Goal: Information Seeking & Learning: Find specific fact

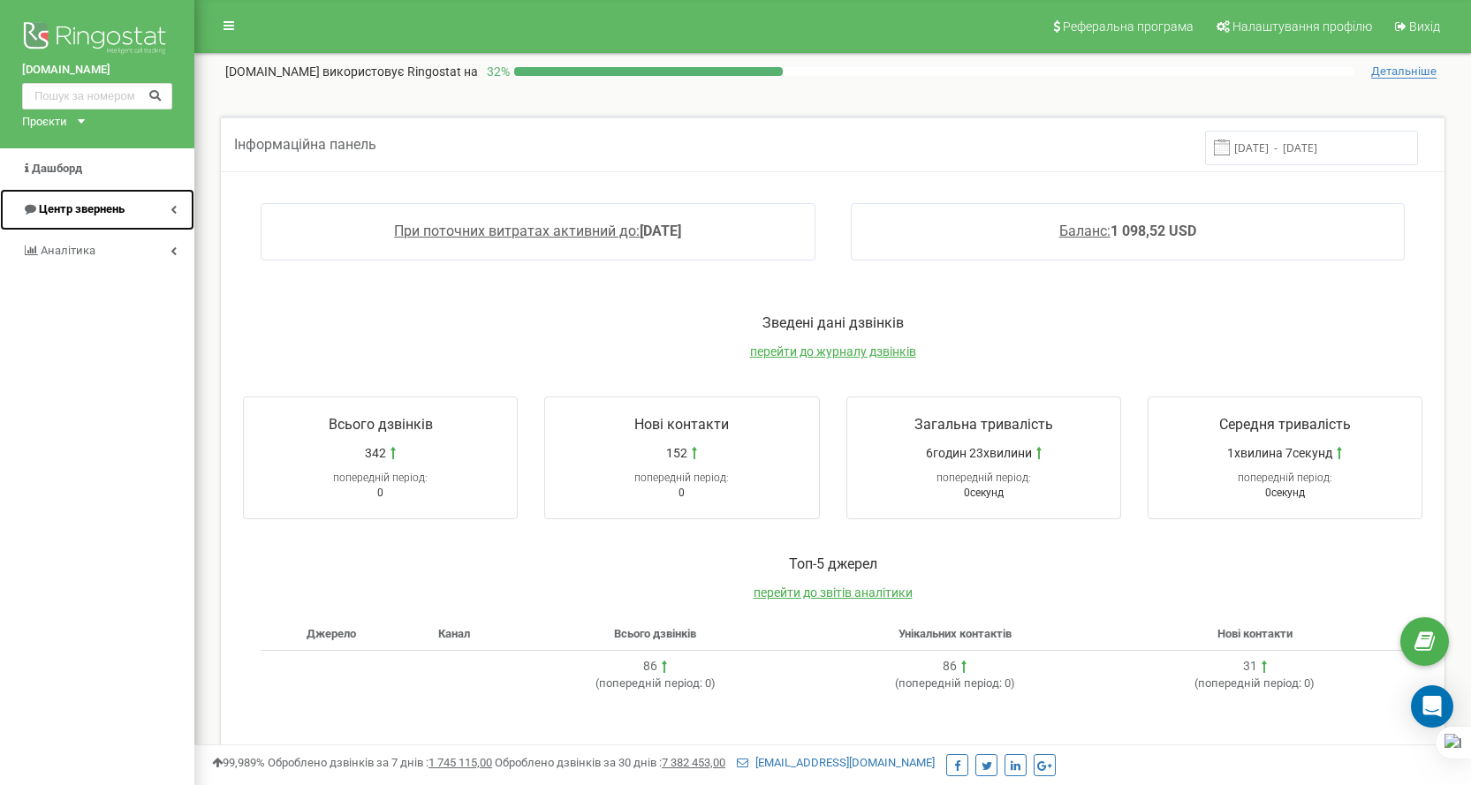
click at [55, 212] on span "Центр звернень" at bounding box center [82, 208] width 86 height 13
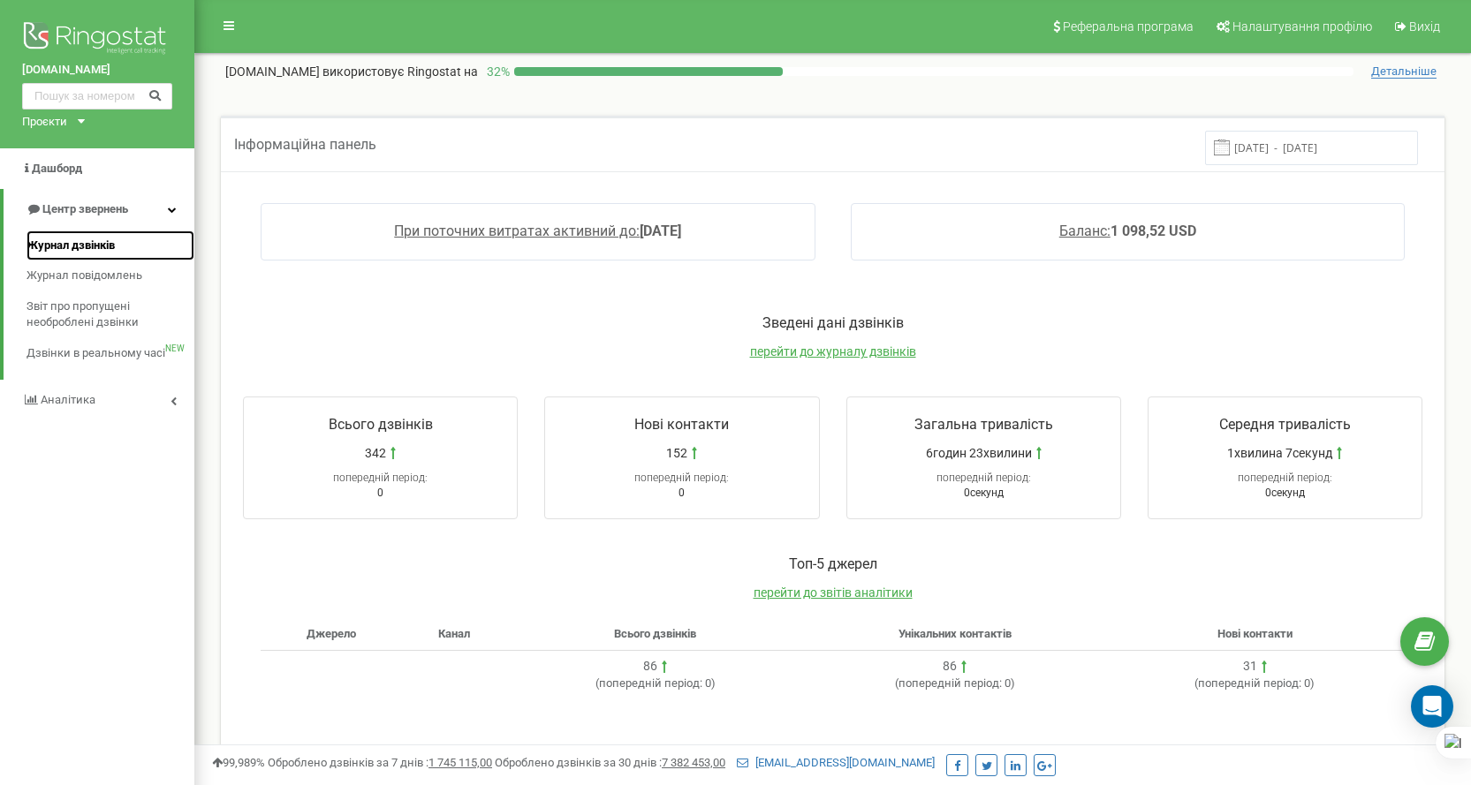
click at [57, 246] on span "Журнал дзвінків" at bounding box center [71, 246] width 88 height 17
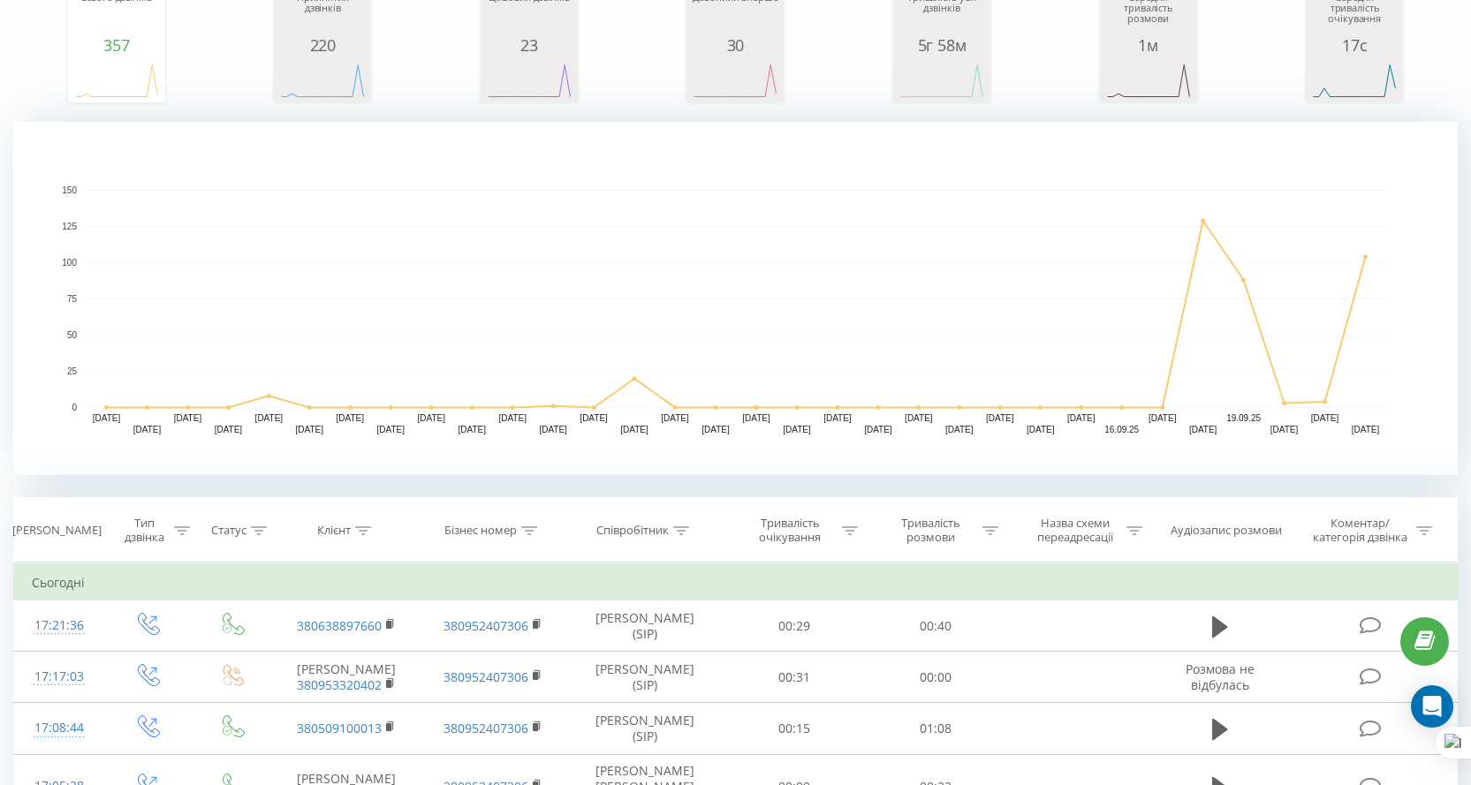
scroll to position [353, 0]
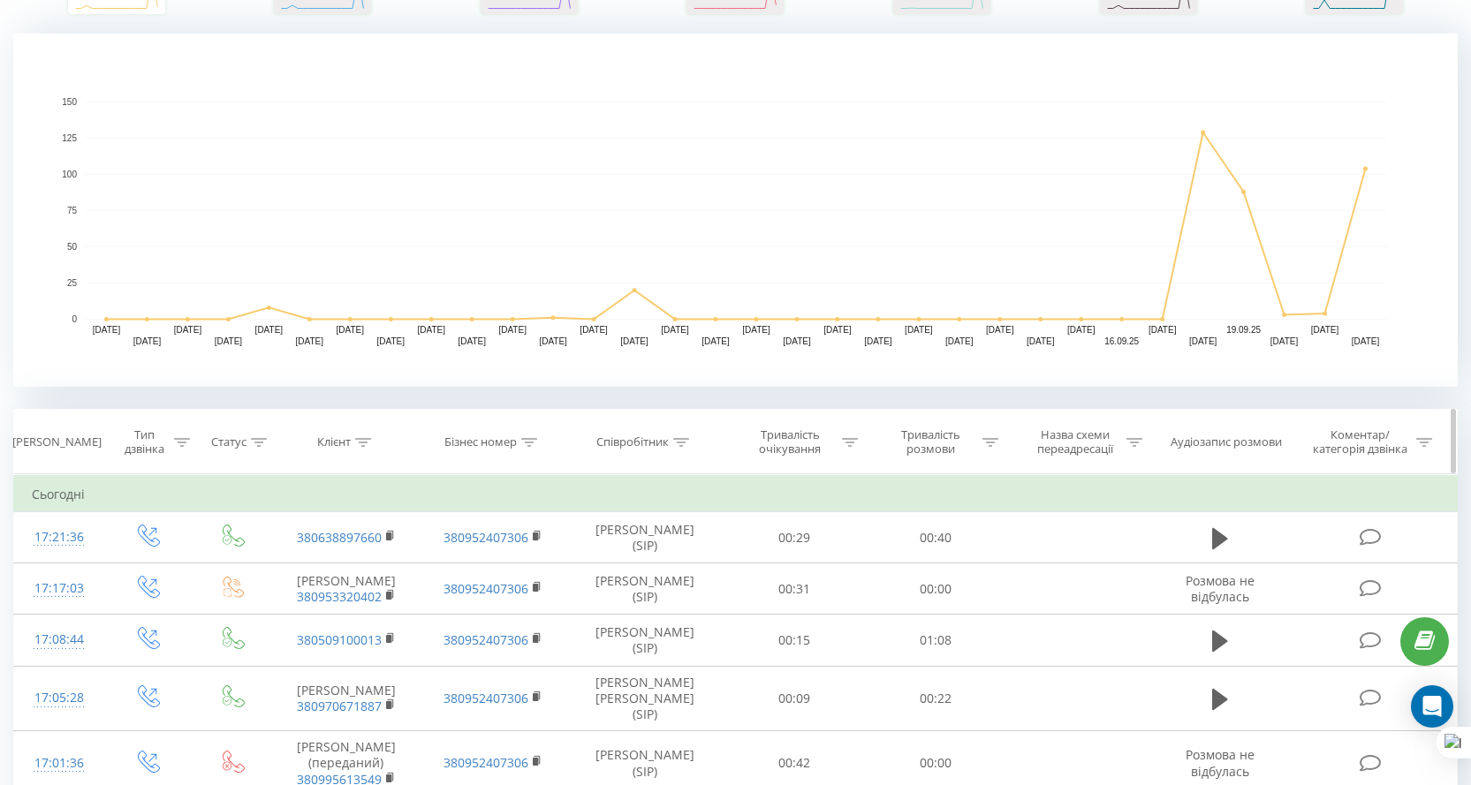
click at [679, 444] on icon at bounding box center [681, 442] width 16 height 9
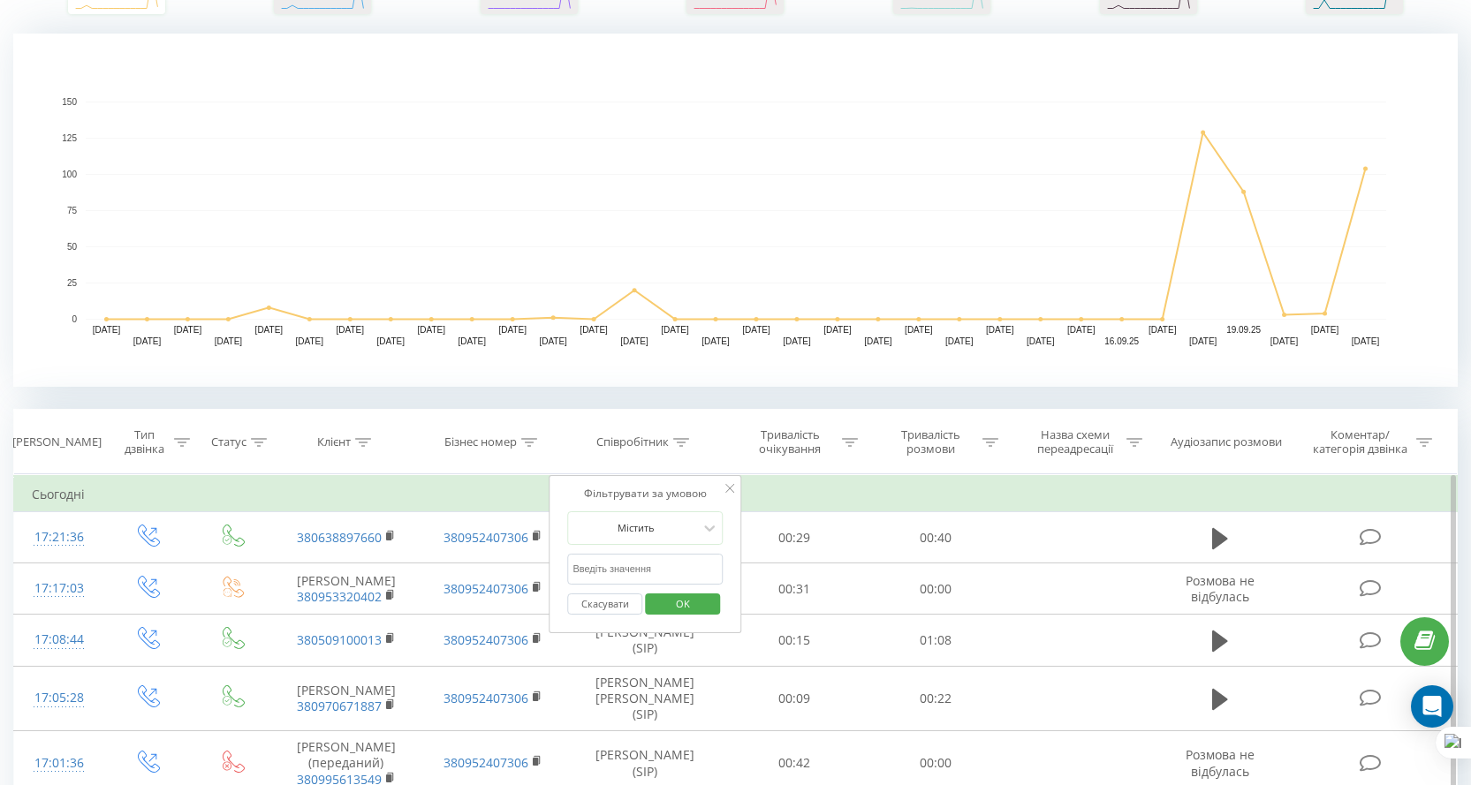
click at [653, 565] on input "text" at bounding box center [644, 569] width 155 height 31
type input "кірієнко"
click at [699, 600] on span "OK" at bounding box center [682, 603] width 49 height 27
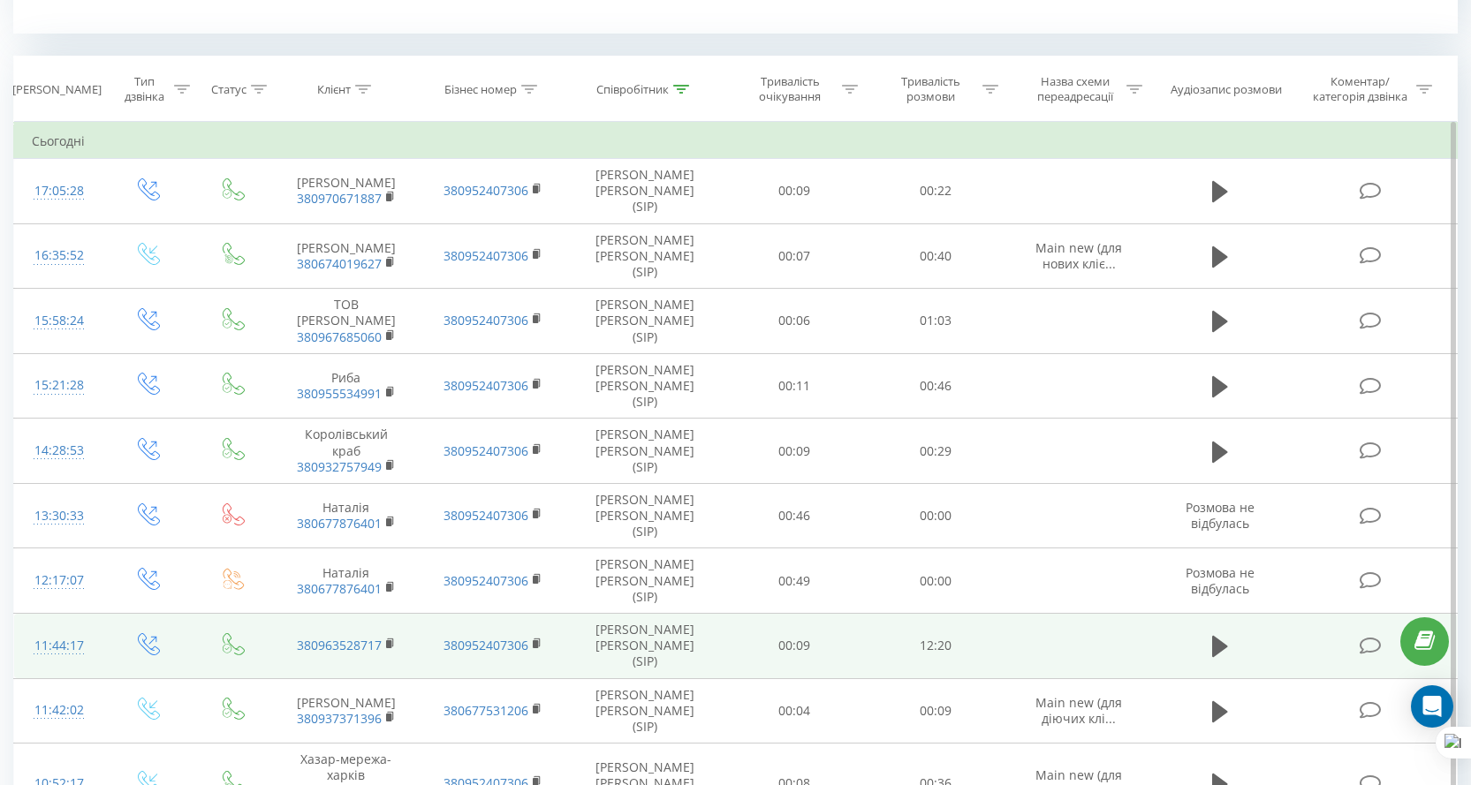
scroll to position [795, 0]
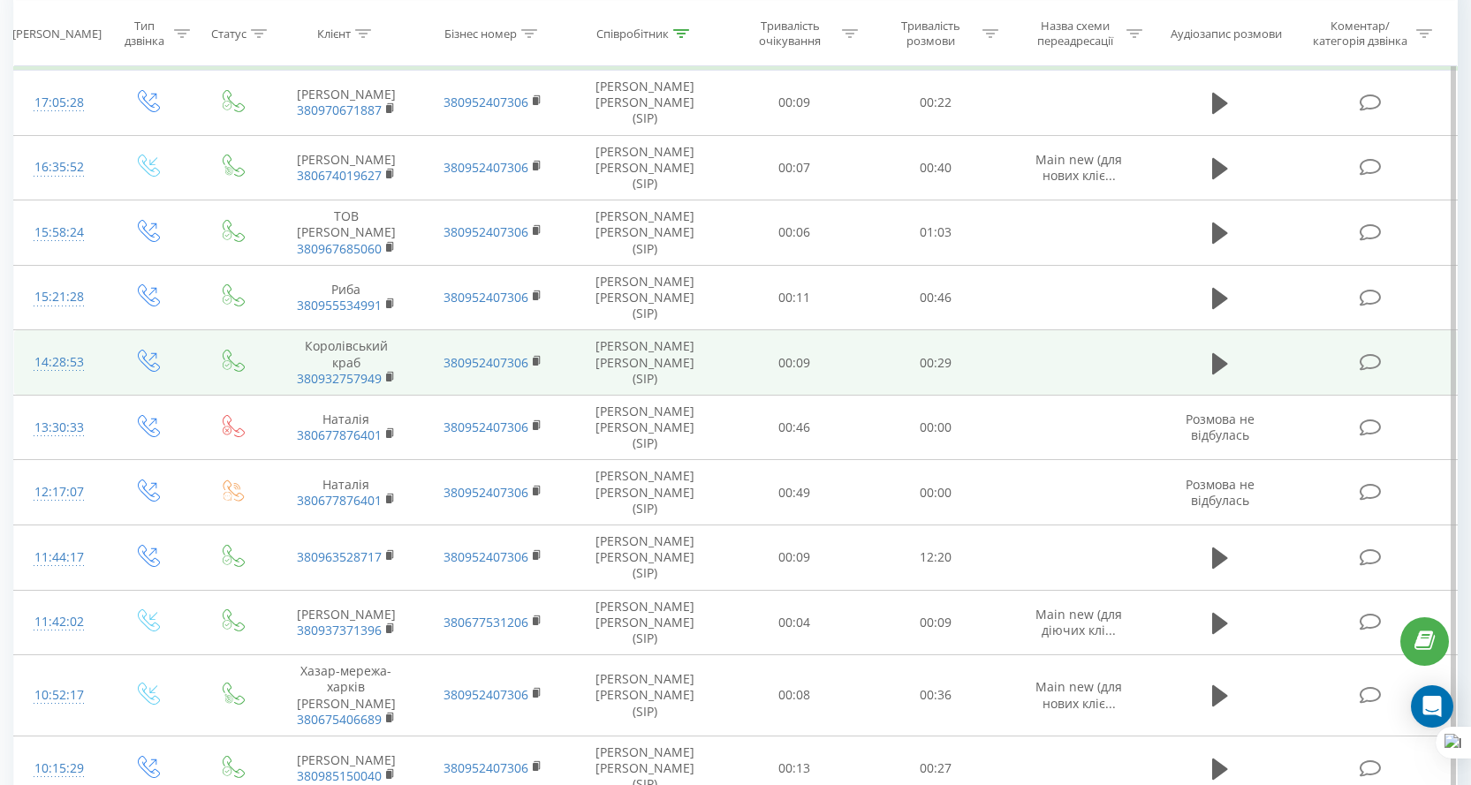
click at [422, 330] on td "380952407306" at bounding box center [493, 362] width 147 height 65
